Goal: Navigation & Orientation: Find specific page/section

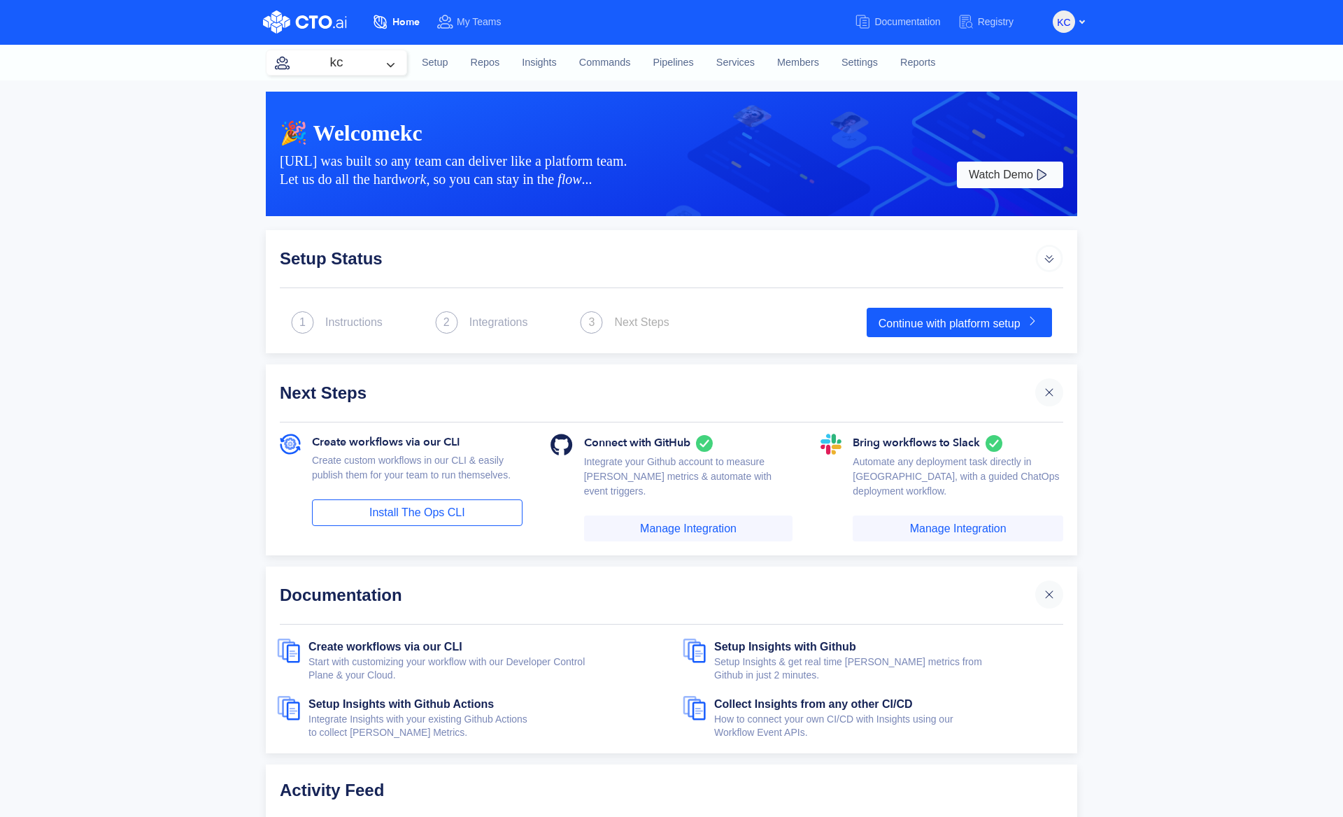
click at [136, 237] on div "🎉 Welcome kc CTO.ai was built so any team can deliver like a platform team. Let…" at bounding box center [671, 547] width 1343 height 934
click at [1257, 359] on div "🎉 Welcome CTO.ai was built so any team can deliver like a platform team. Let us…" at bounding box center [671, 416] width 1343 height 672
click at [341, 62] on div at bounding box center [336, 62] width 140 height 24
click at [358, 64] on div at bounding box center [336, 62] width 140 height 24
click at [661, 63] on link "Pipelines" at bounding box center [671, 63] width 63 height 38
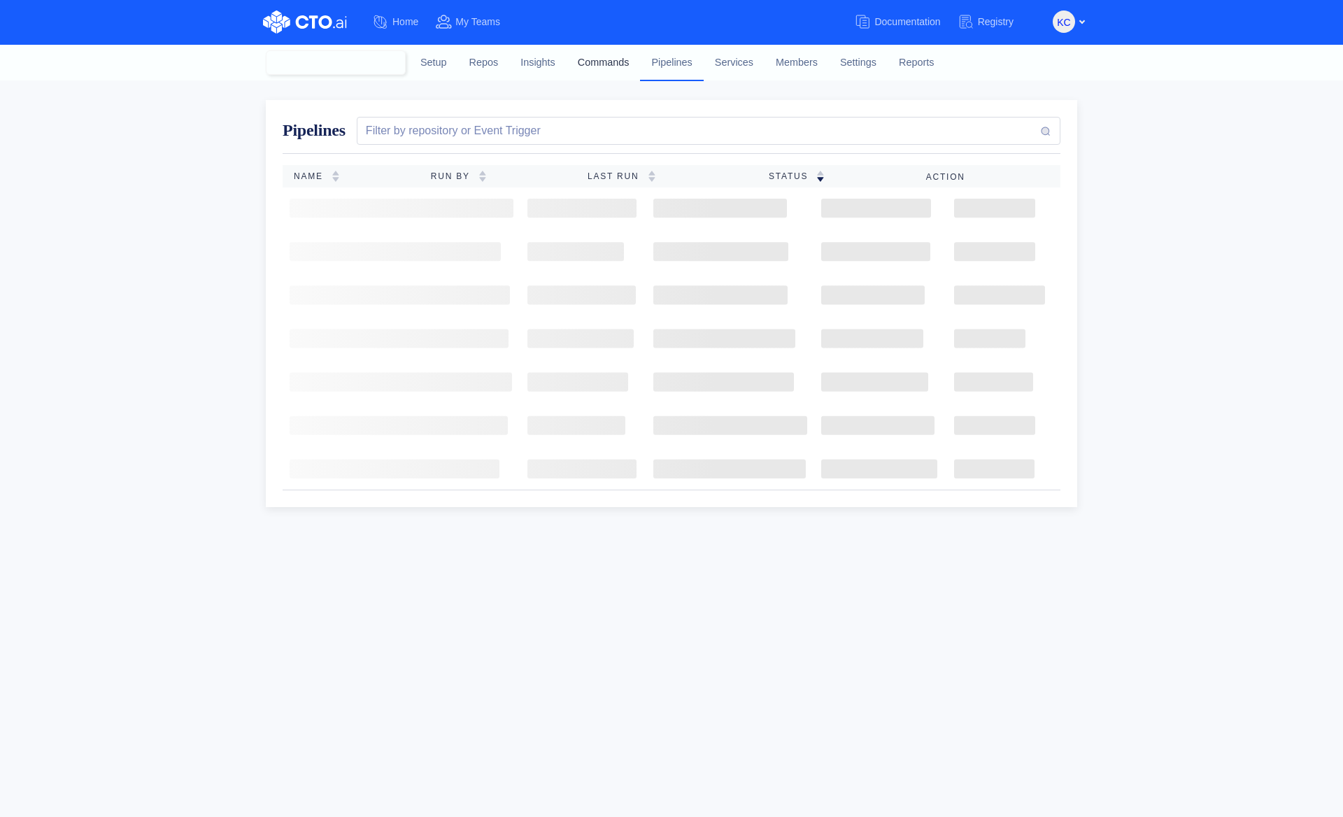
click at [599, 66] on link "Commands" at bounding box center [604, 63] width 74 height 38
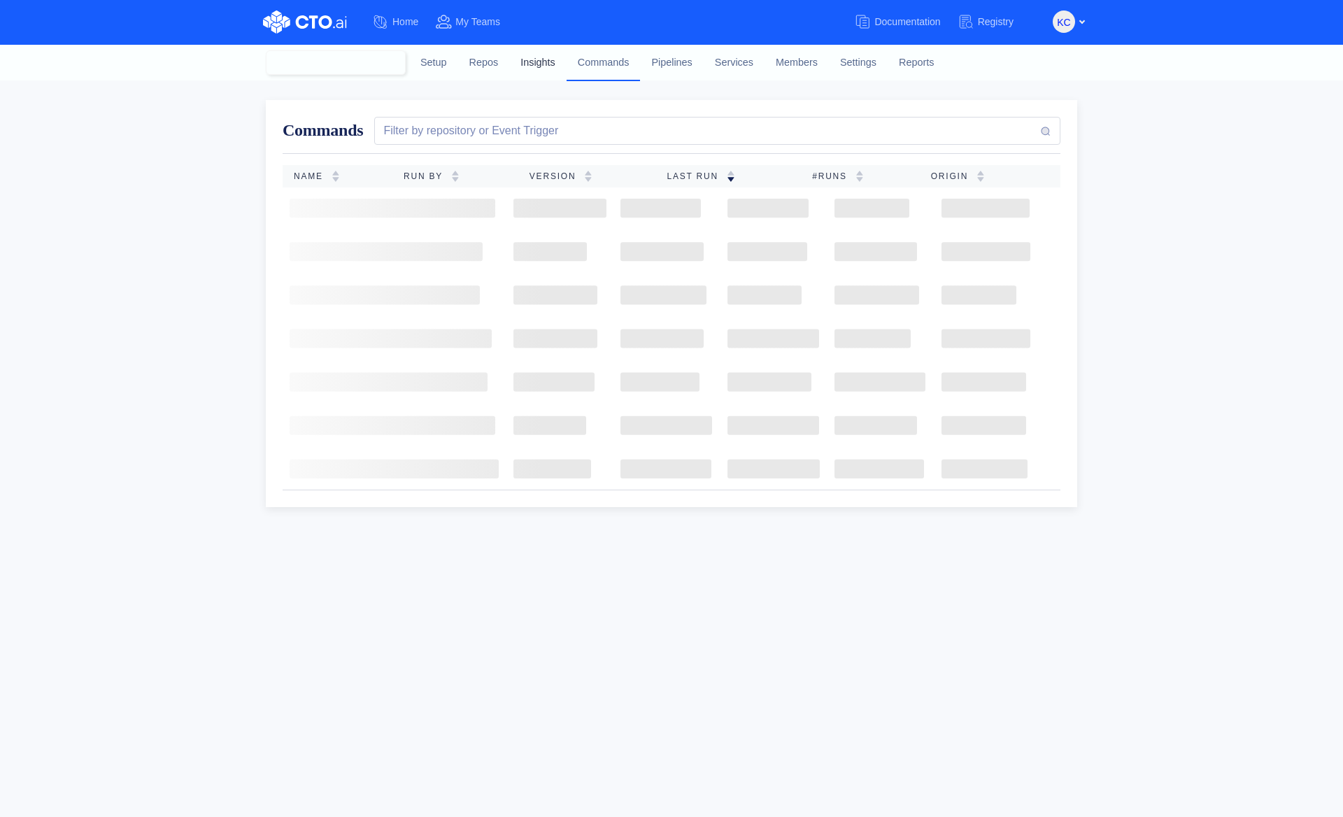
click at [544, 64] on link "Insights" at bounding box center [537, 63] width 57 height 38
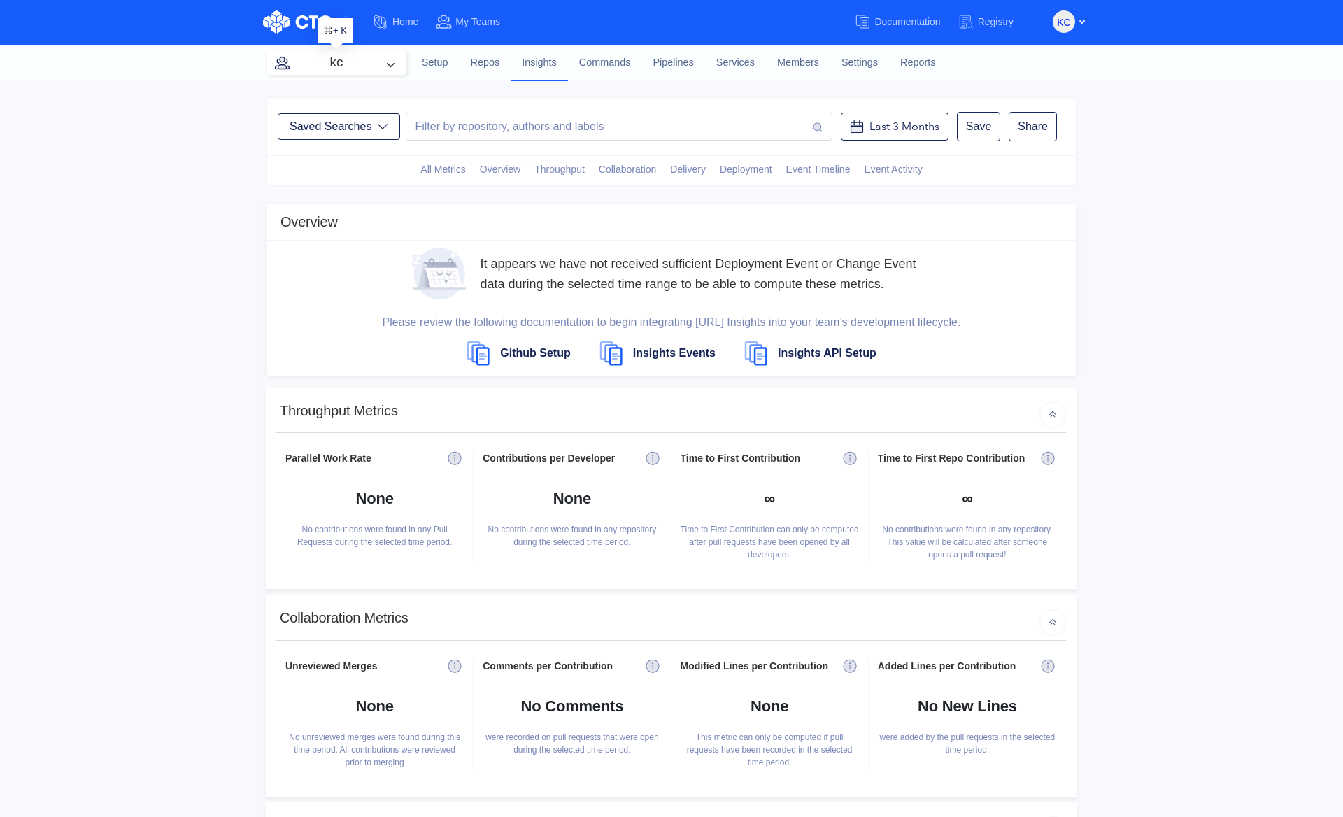
click at [360, 66] on button "kc" at bounding box center [337, 62] width 140 height 24
type input "zoomer"
click at [348, 151] on span "media" at bounding box center [346, 148] width 28 height 11
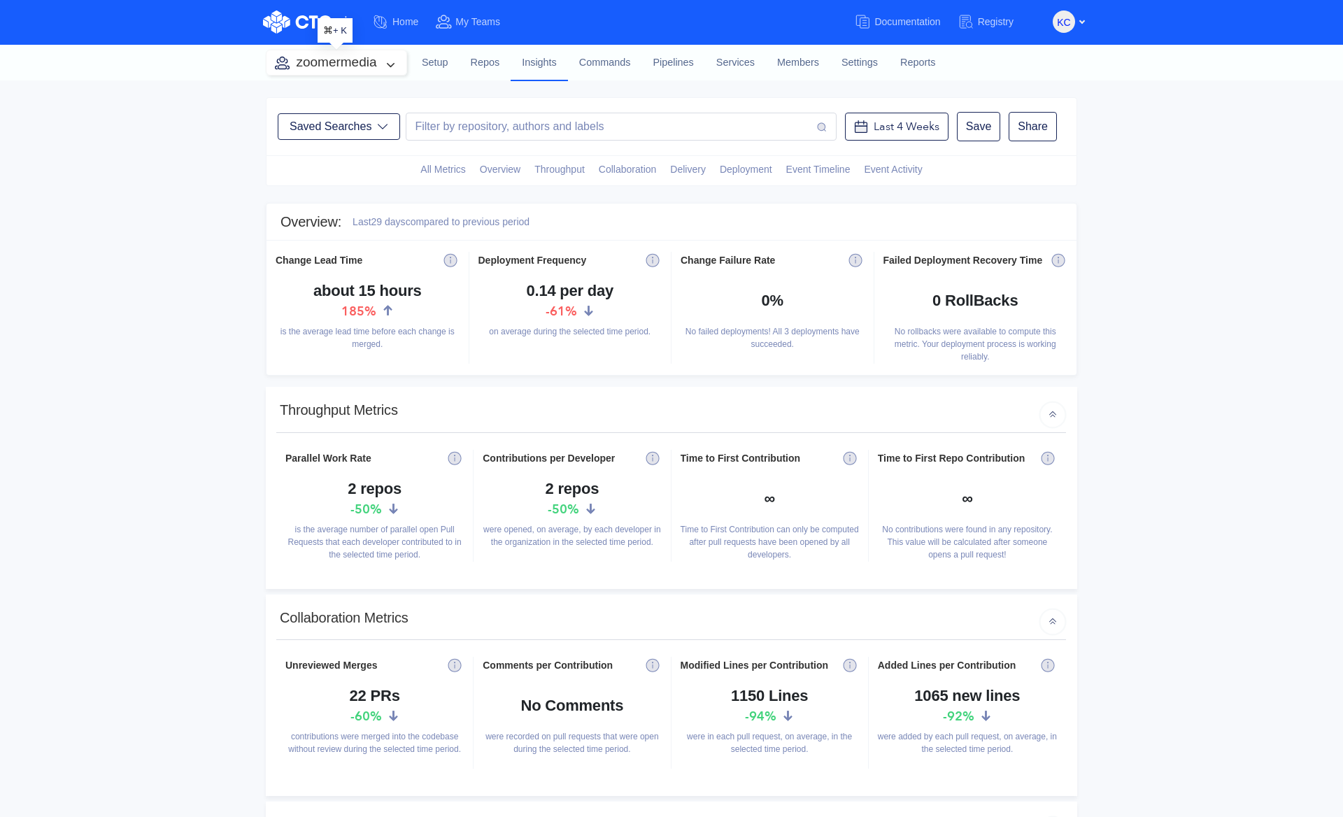
click at [341, 64] on button "zoomermedia" at bounding box center [337, 62] width 140 height 24
click at [330, 69] on button "zoomermedia" at bounding box center [337, 62] width 140 height 24
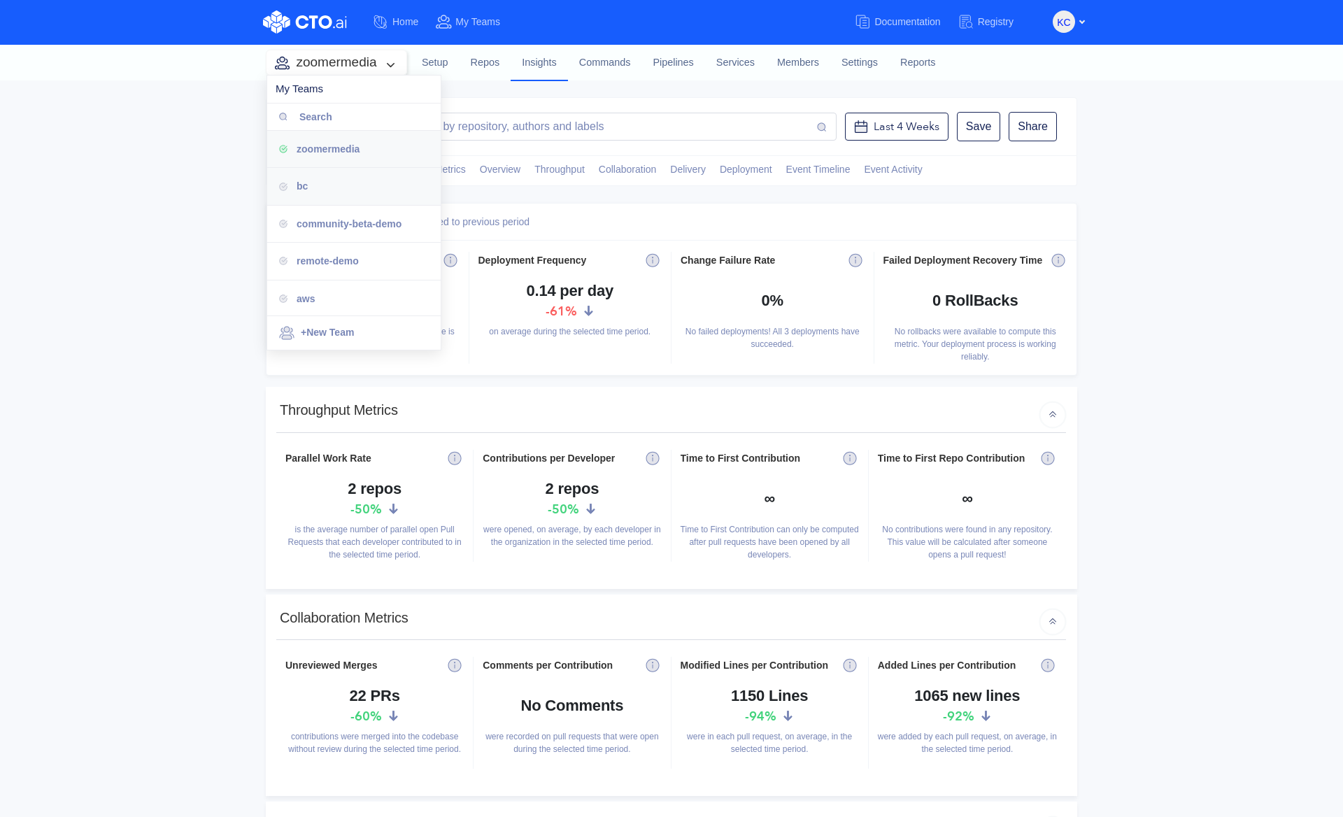
click at [313, 183] on div "bc" at bounding box center [363, 185] width 133 height 15
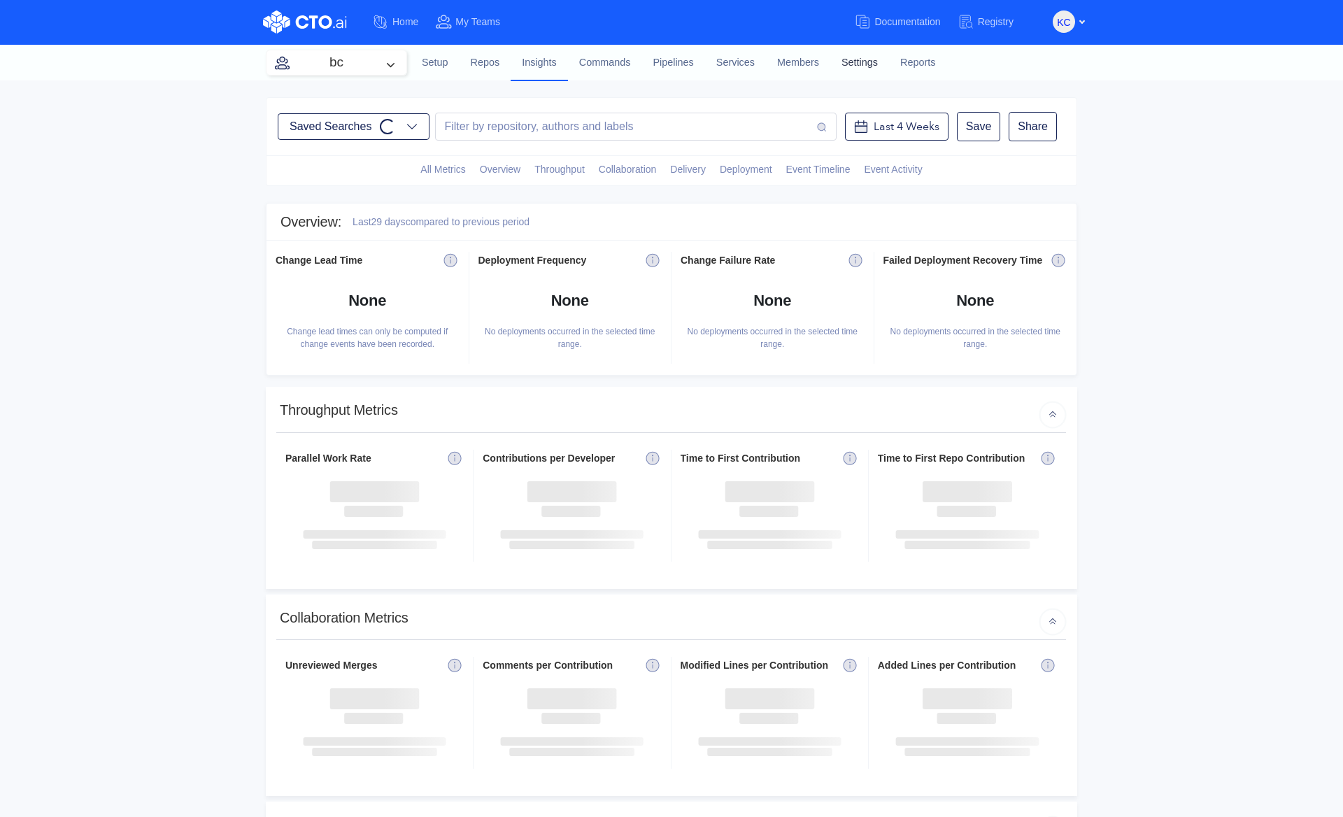
click at [854, 69] on link "Settings" at bounding box center [860, 63] width 59 height 38
